Goal: Task Accomplishment & Management: Manage account settings

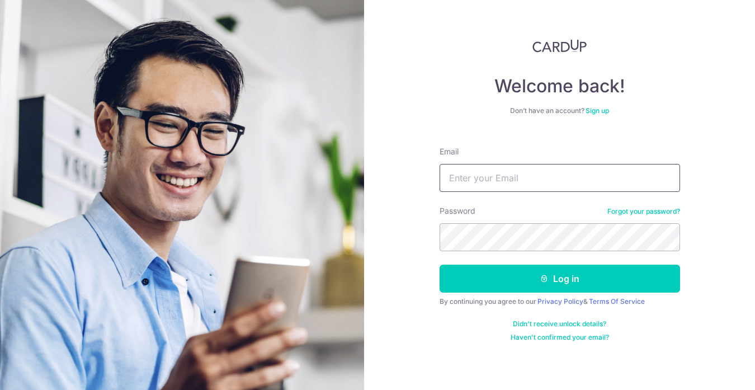
click at [523, 179] on input "Email" at bounding box center [559, 178] width 240 height 28
type input "[EMAIL_ADDRESS][DOMAIN_NAME]"
click at [439, 264] on button "Log in" at bounding box center [559, 278] width 240 height 28
